Goal: Transaction & Acquisition: Purchase product/service

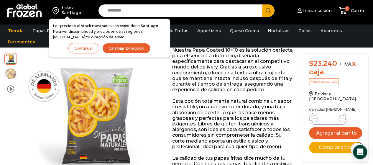
scroll to position [118, 0]
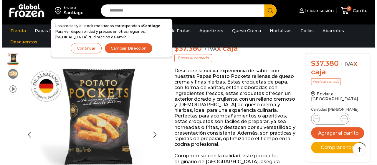
scroll to position [118, 0]
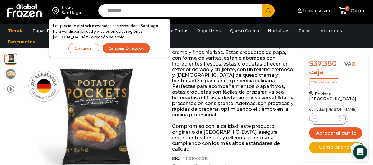
click at [146, 51] on button "Cambiar Dirección" at bounding box center [126, 48] width 48 height 10
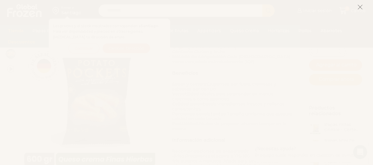
scroll to position [295, 0]
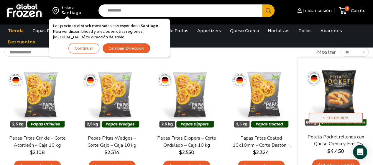
click at [343, 117] on span "Vista Rápida" at bounding box center [336, 118] width 54 height 10
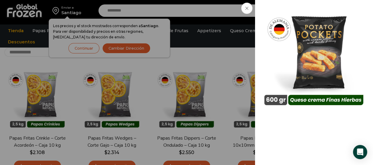
click at [247, 7] on icon at bounding box center [246, 8] width 3 height 3
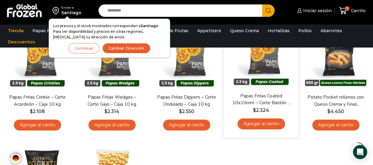
scroll to position [177, 0]
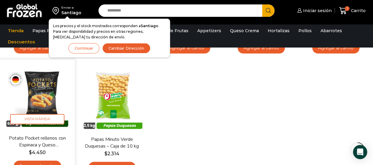
click at [47, 101] on img at bounding box center [37, 97] width 66 height 66
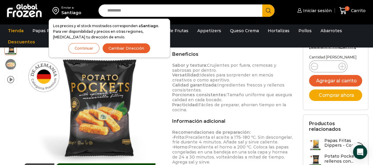
scroll to position [312, 0]
